Goal: Task Accomplishment & Management: Manage account settings

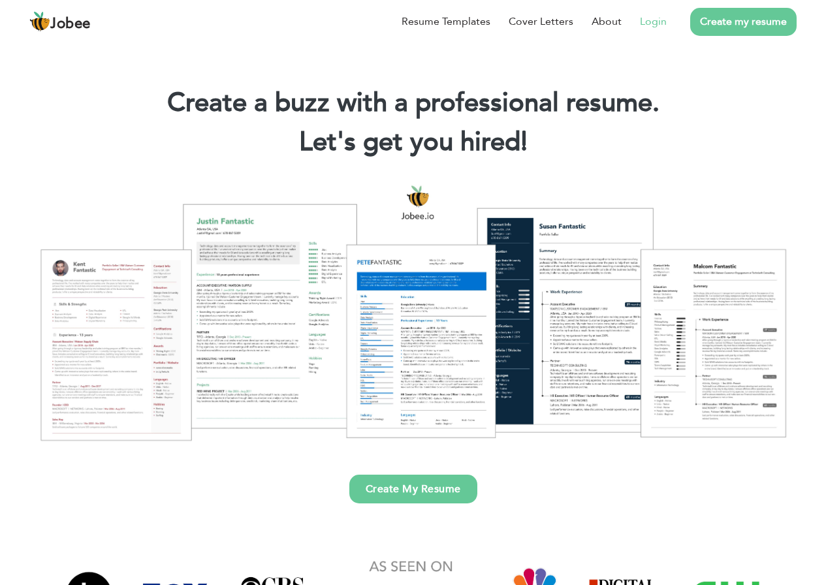
click at [653, 28] on link "Login" at bounding box center [653, 22] width 27 height 16
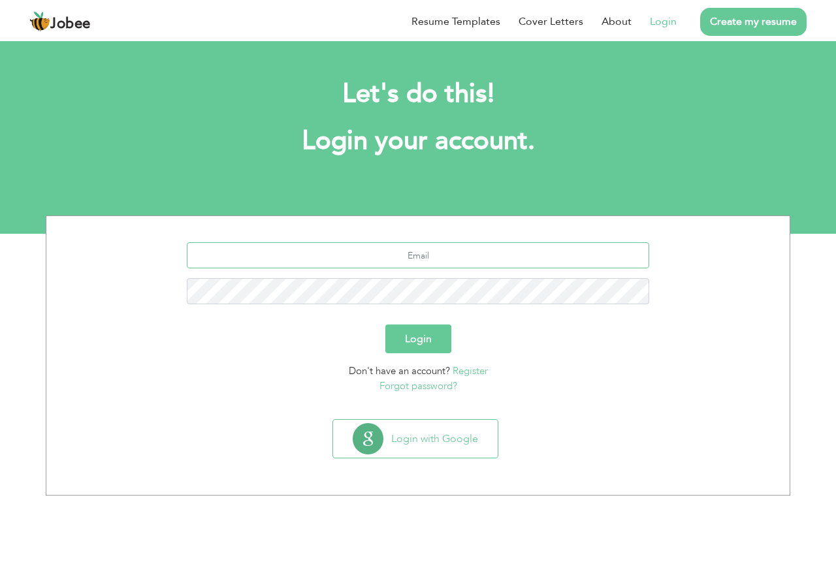
click at [343, 255] on input "text" at bounding box center [418, 255] width 463 height 26
type input "M"
paste input "Zahidchoudhary1110@gmail.com"
type input "Zahidchoudhary1110@gmail.com"
click at [424, 347] on button "Login" at bounding box center [418, 339] width 66 height 29
